Goal: Task Accomplishment & Management: Manage account settings

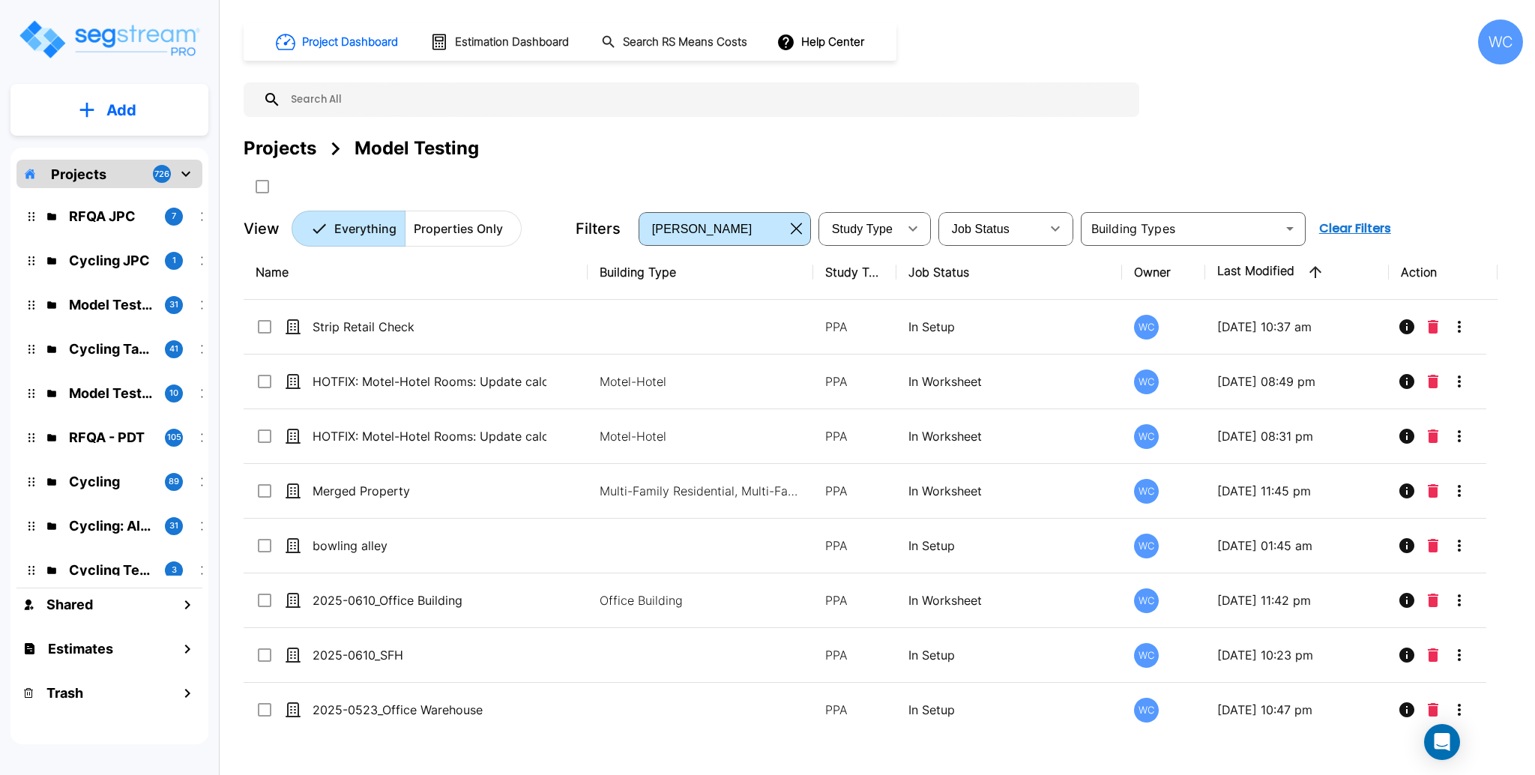
click at [280, 148] on div "Projects" at bounding box center [280, 148] width 73 height 27
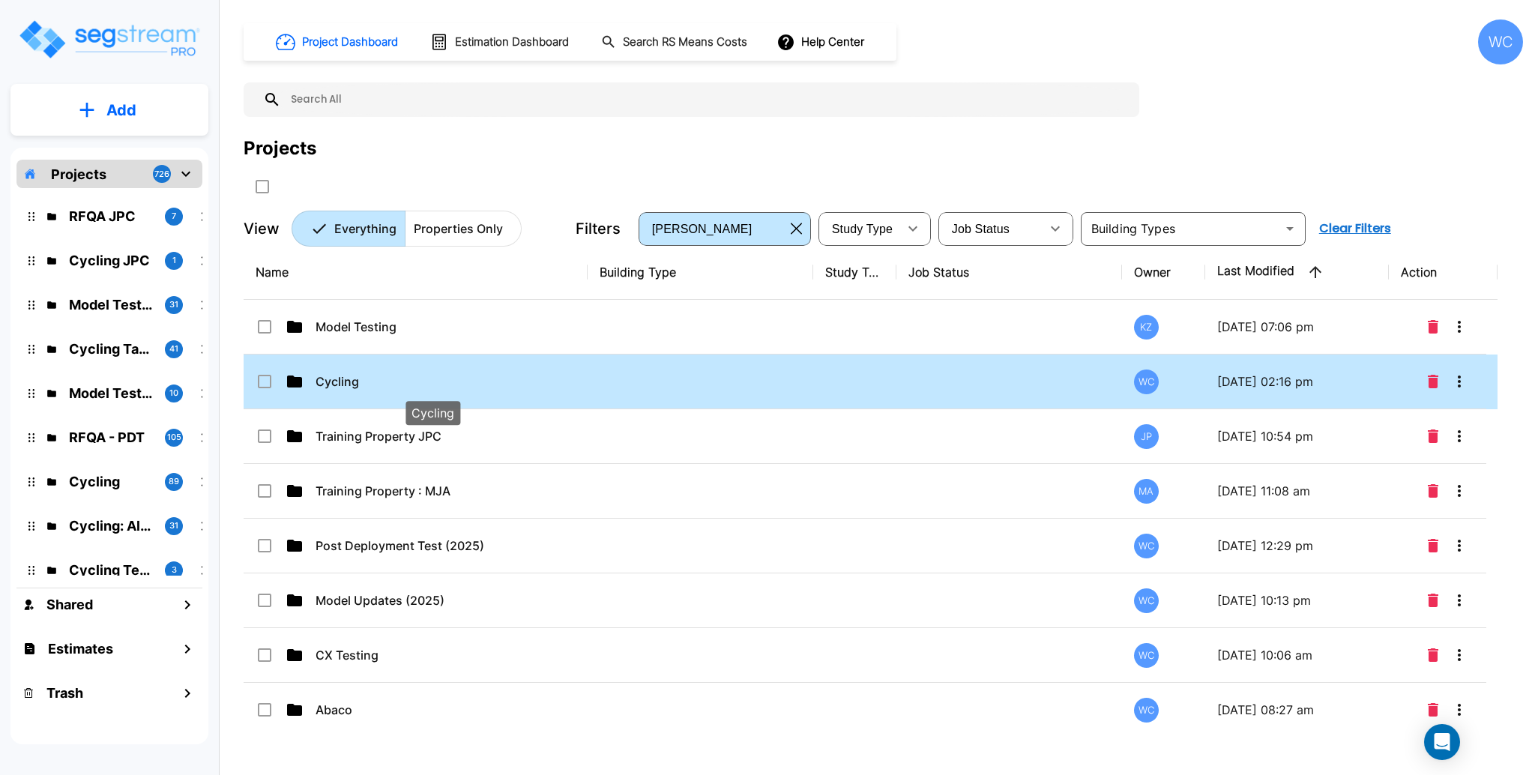
click at [447, 387] on p "Cycling" at bounding box center [433, 381] width 234 height 18
checkbox input "true"
click at [361, 378] on p "Cycling" at bounding box center [433, 381] width 234 height 18
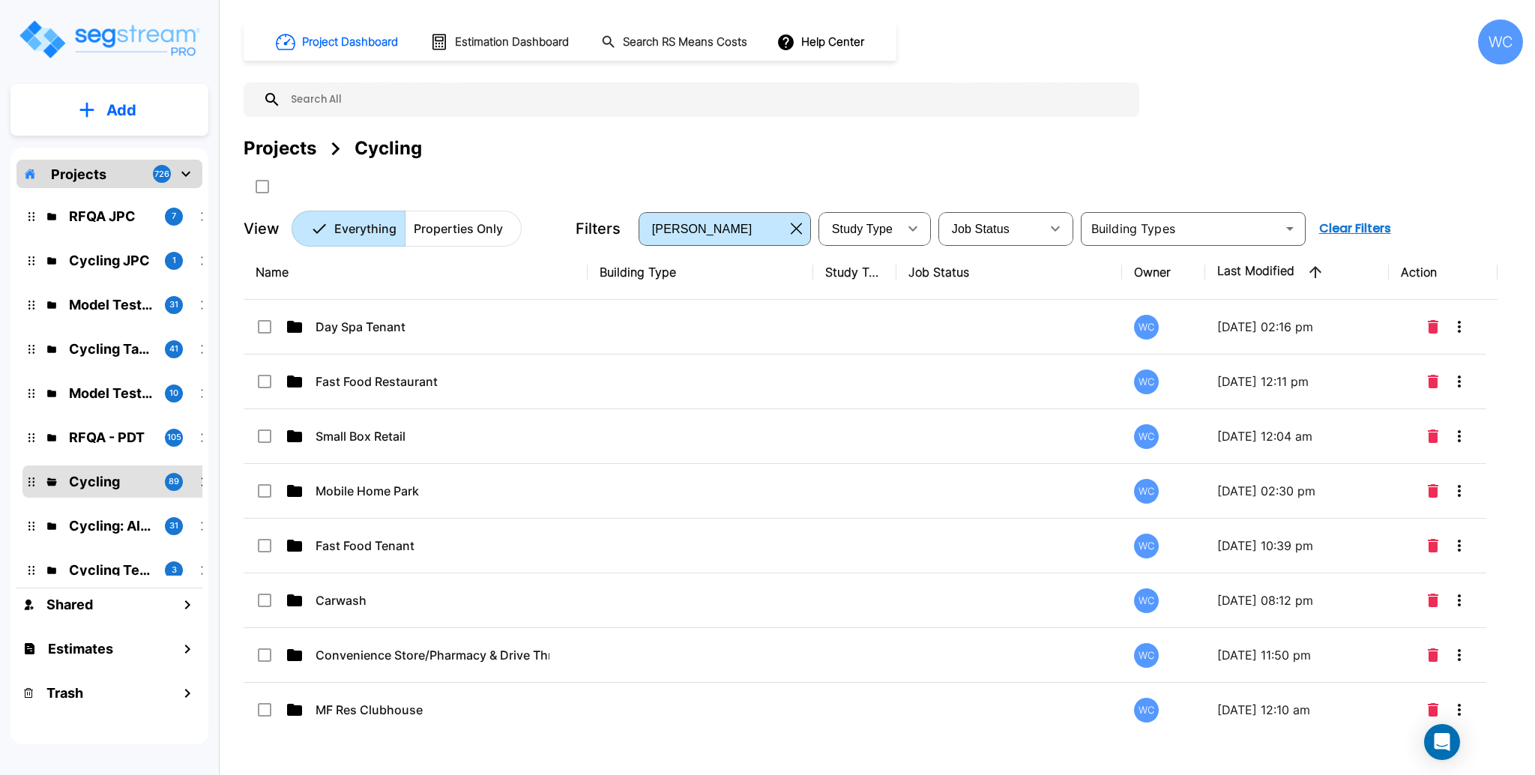
click at [136, 117] on button "Add" at bounding box center [109, 109] width 198 height 43
click at [103, 148] on p "Add Folder" at bounding box center [118, 151] width 61 height 18
click at [764, 381] on td at bounding box center [701, 382] width 226 height 55
click at [717, 393] on td at bounding box center [701, 382] width 226 height 55
click at [873, 355] on td at bounding box center [854, 382] width 83 height 55
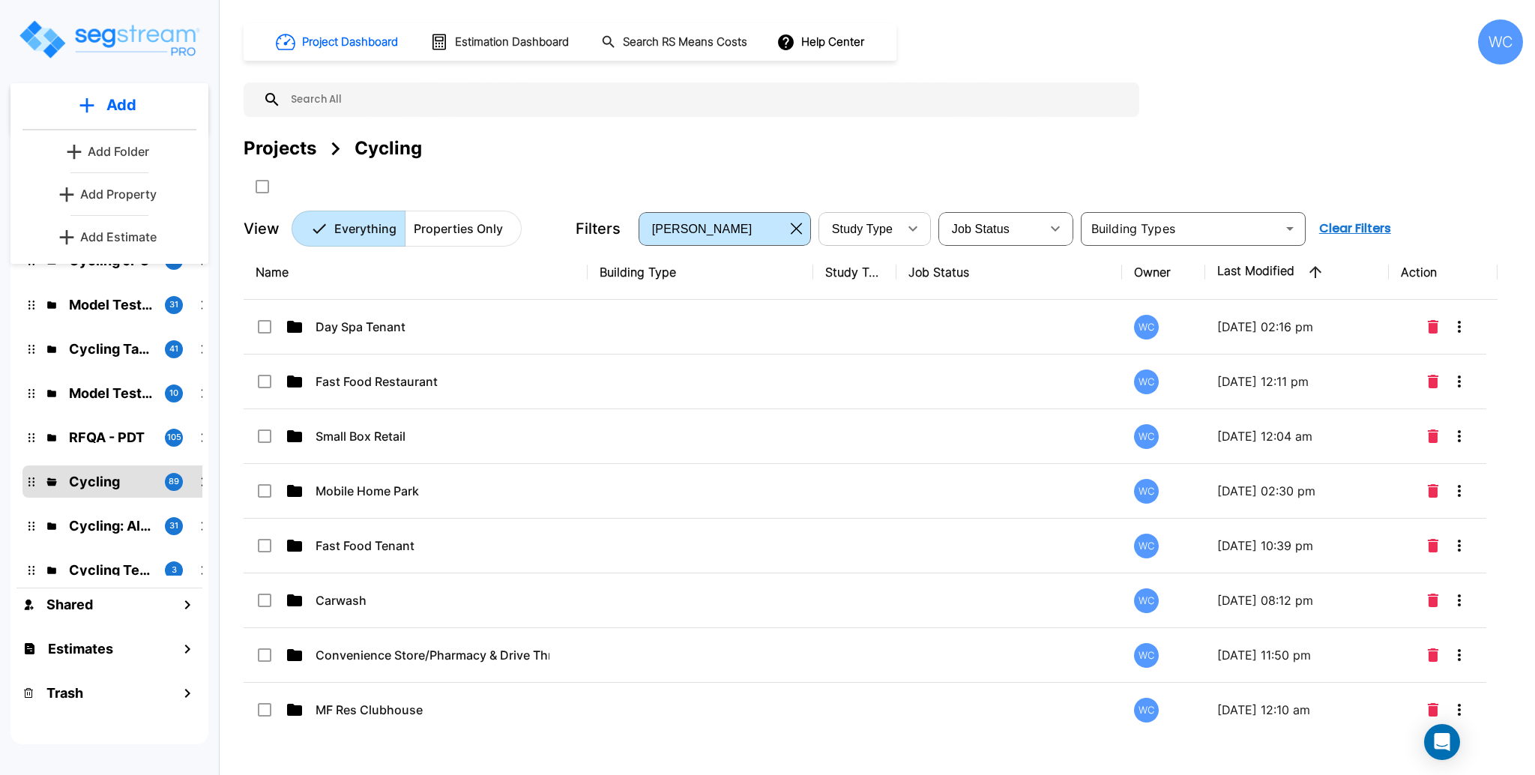
click at [774, 322] on td at bounding box center [701, 327] width 226 height 55
click at [688, 398] on td at bounding box center [701, 382] width 226 height 55
click at [696, 375] on td at bounding box center [701, 382] width 226 height 55
click at [697, 379] on td at bounding box center [701, 382] width 226 height 55
